Goal: Find specific page/section: Find specific page/section

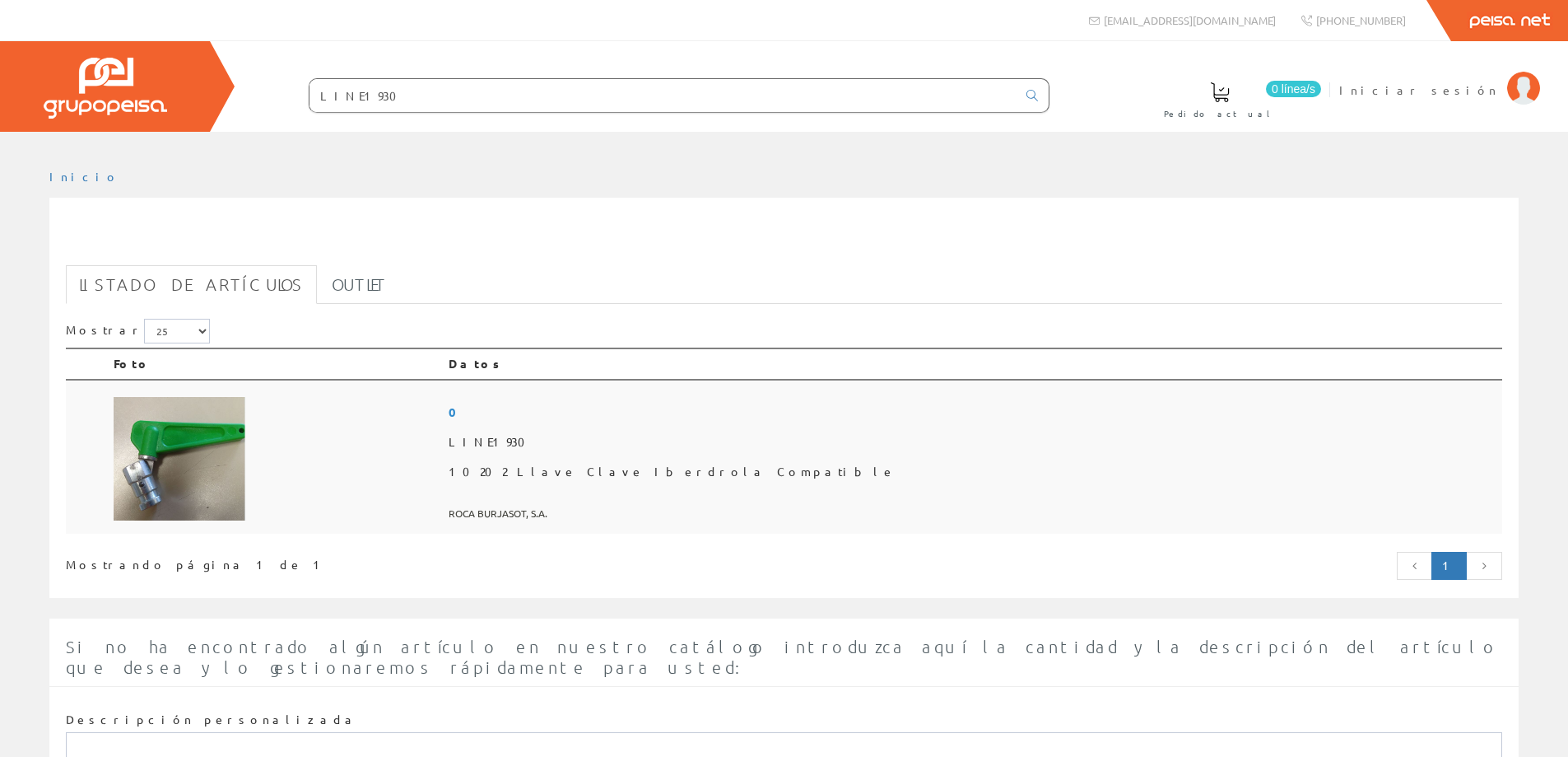
click at [159, 452] on img at bounding box center [179, 459] width 132 height 124
